Goal: Transaction & Acquisition: Purchase product/service

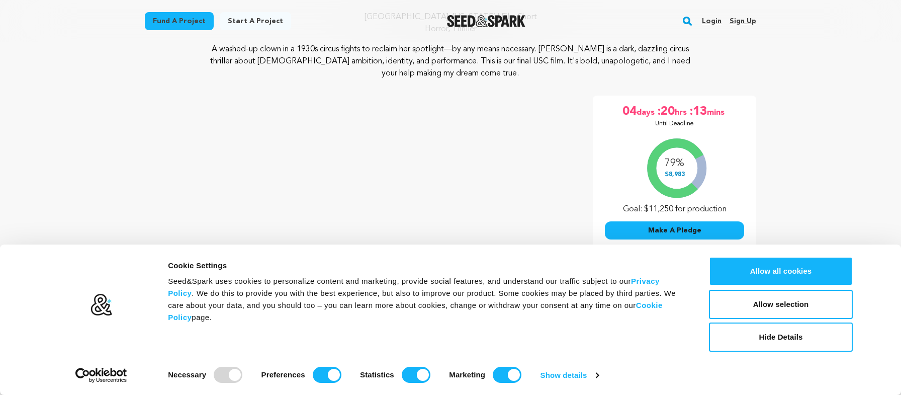
scroll to position [117, 0]
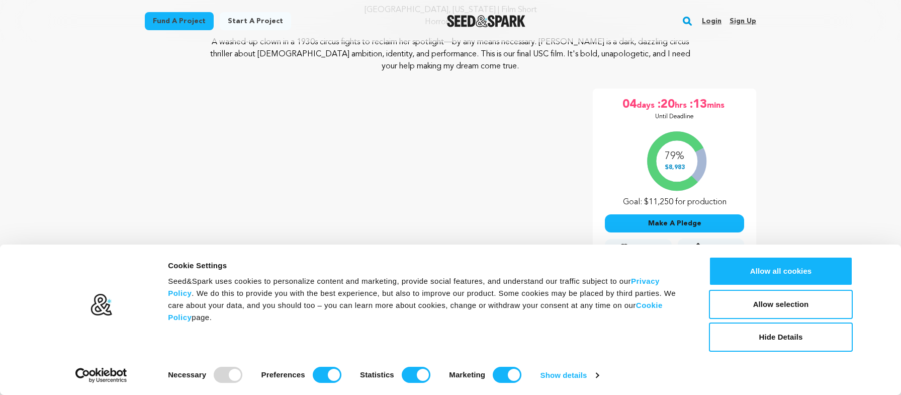
click at [666, 226] on button "Make A Pledge" at bounding box center [674, 223] width 139 height 18
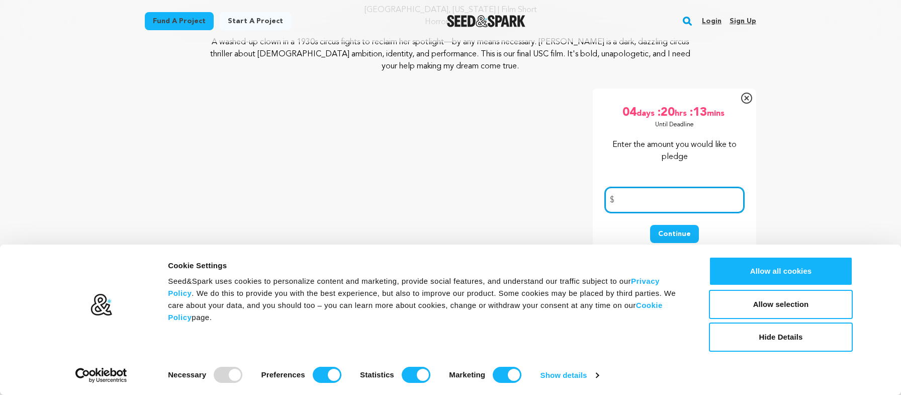
click at [654, 209] on input "number" at bounding box center [674, 200] width 139 height 26
type input "20"
click at [666, 237] on button "Continue" at bounding box center [674, 234] width 49 height 18
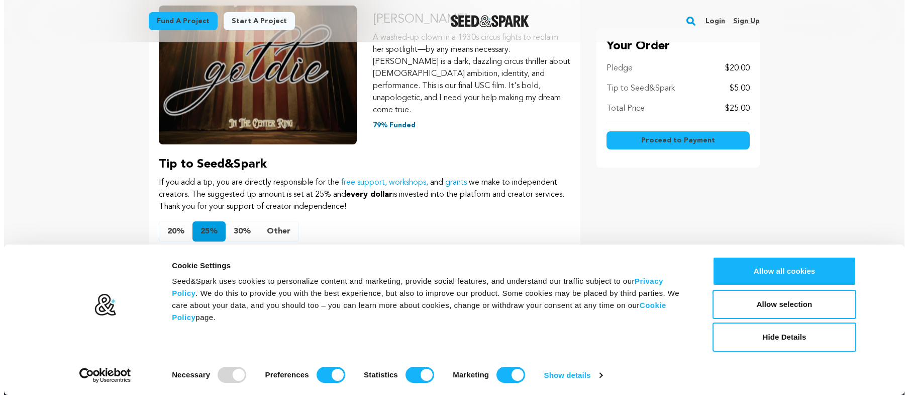
scroll to position [196, 0]
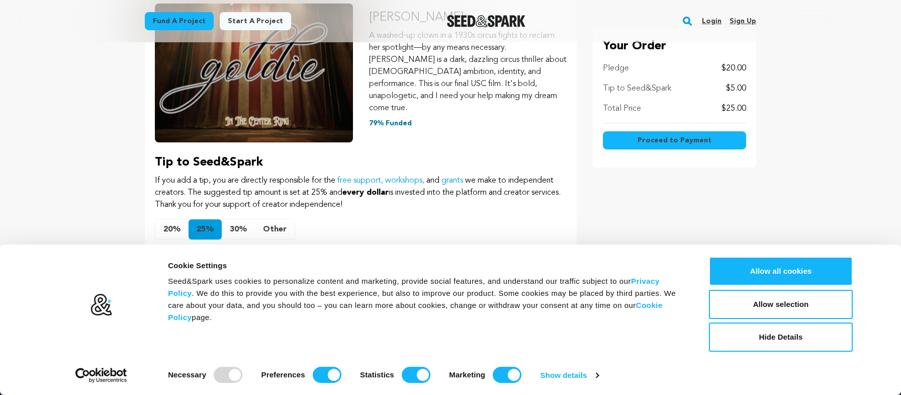
click at [174, 219] on button "20%" at bounding box center [171, 229] width 33 height 20
click at [648, 141] on span "Proceed to Payment" at bounding box center [674, 140] width 74 height 10
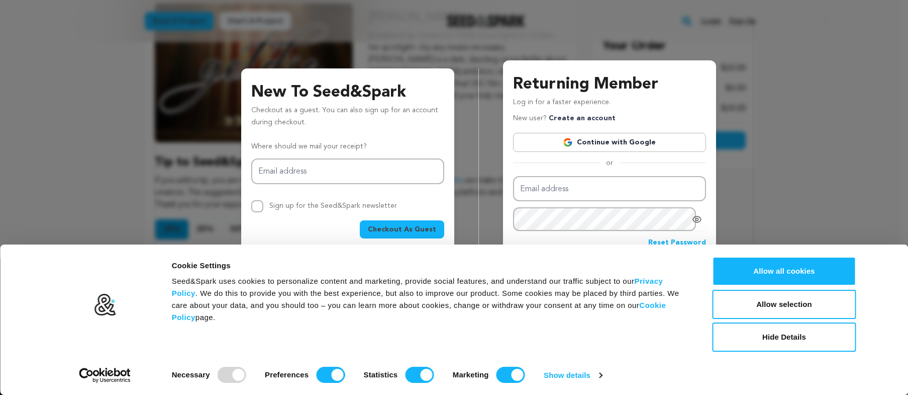
click at [601, 142] on link "Continue with Google" at bounding box center [609, 142] width 193 height 19
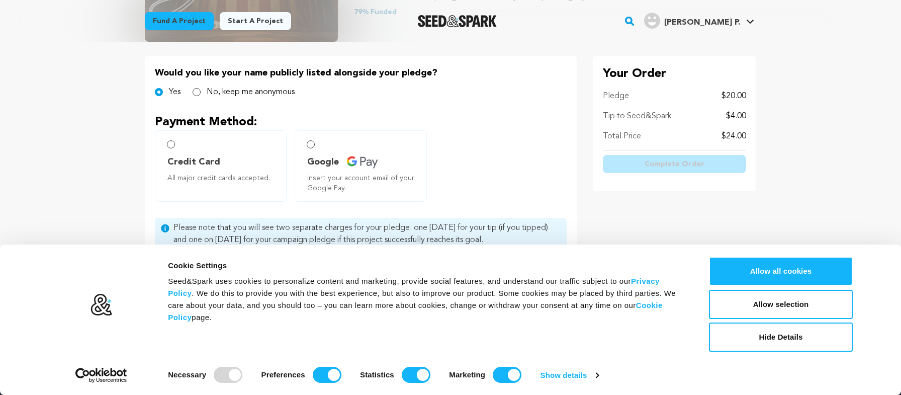
scroll to position [237, 0]
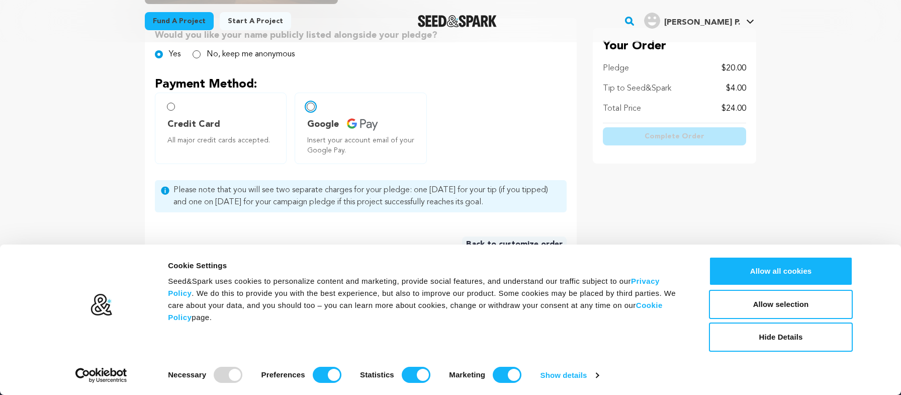
click at [311, 109] on input "Google Insert your account email of your Google Pay." at bounding box center [311, 107] width 8 height 8
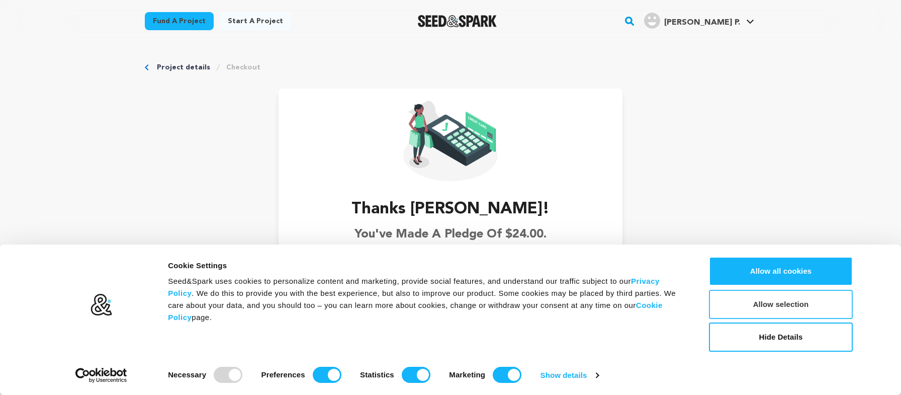
click at [764, 305] on button "Allow selection" at bounding box center [781, 304] width 144 height 29
